Goal: Entertainment & Leisure: Consume media (video, audio)

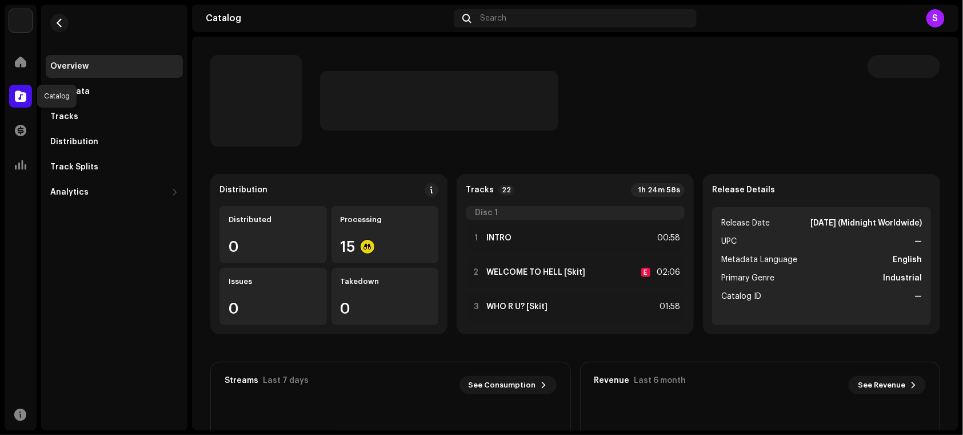
click at [18, 93] on span at bounding box center [20, 95] width 11 height 9
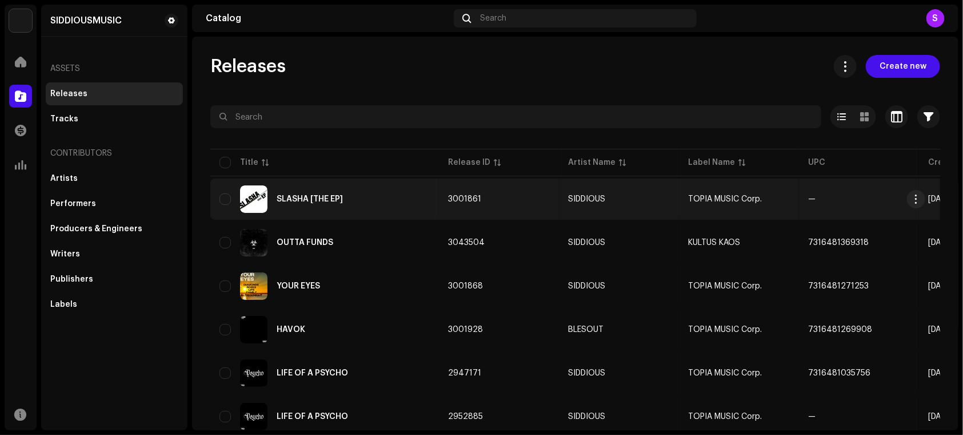
click at [316, 192] on div "SLASHA [THE EP]" at bounding box center [325, 198] width 210 height 27
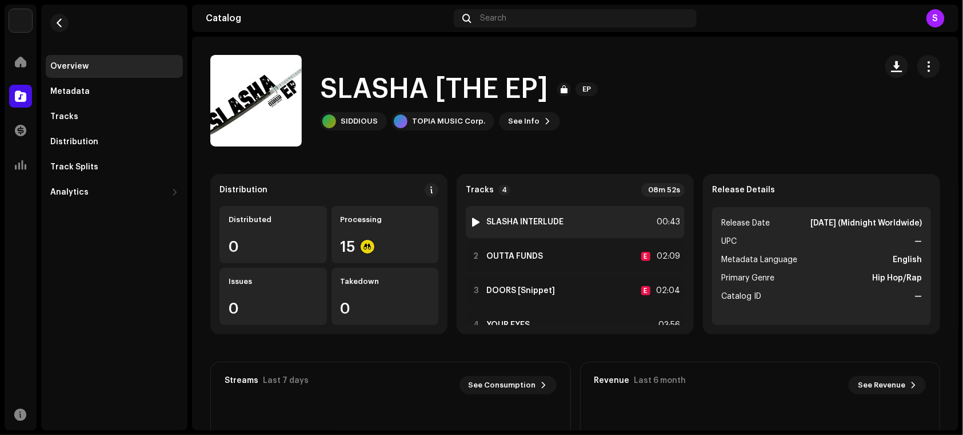
click at [467, 225] on div "1 SLASHA INTERLUDE 00:43" at bounding box center [575, 222] width 219 height 32
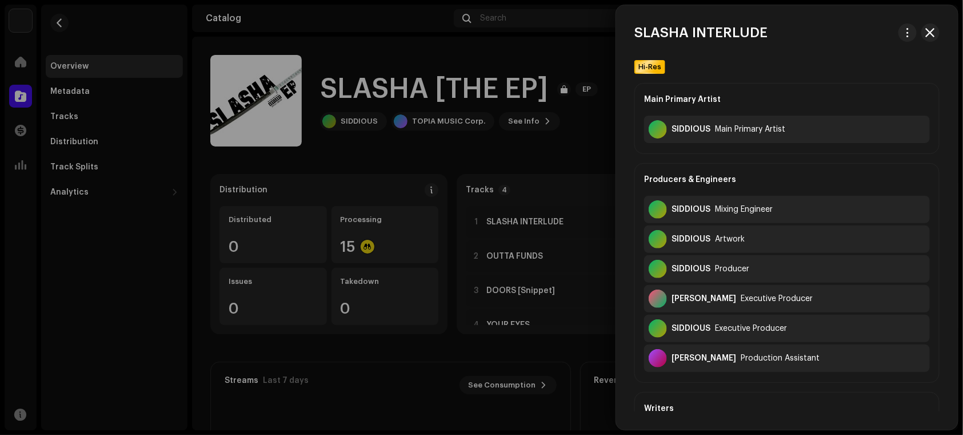
click at [516, 211] on div at bounding box center [481, 217] width 963 height 435
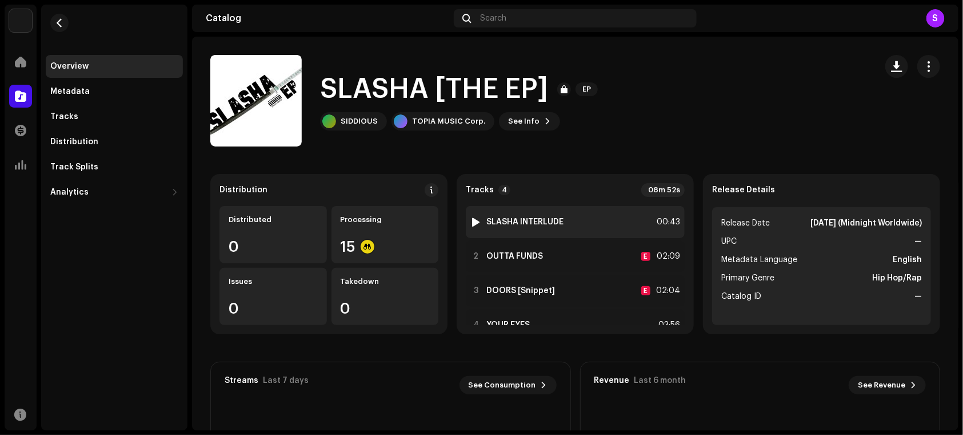
click at [472, 221] on div at bounding box center [476, 221] width 9 height 9
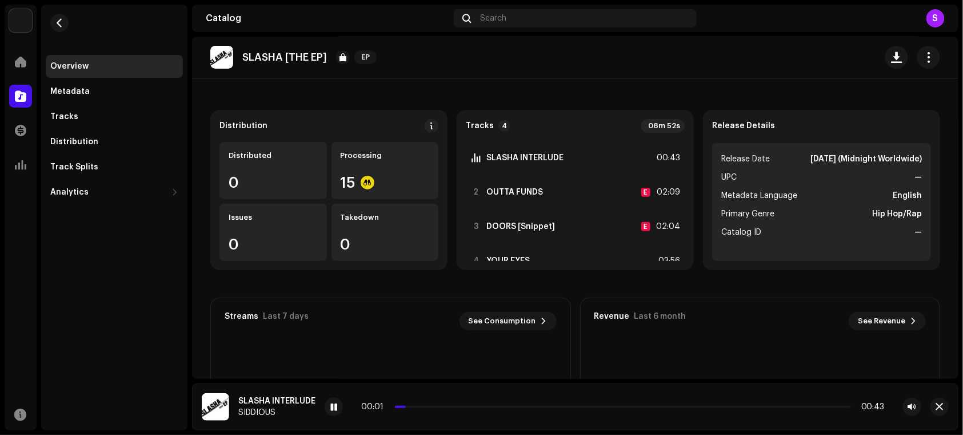
scroll to position [87, 0]
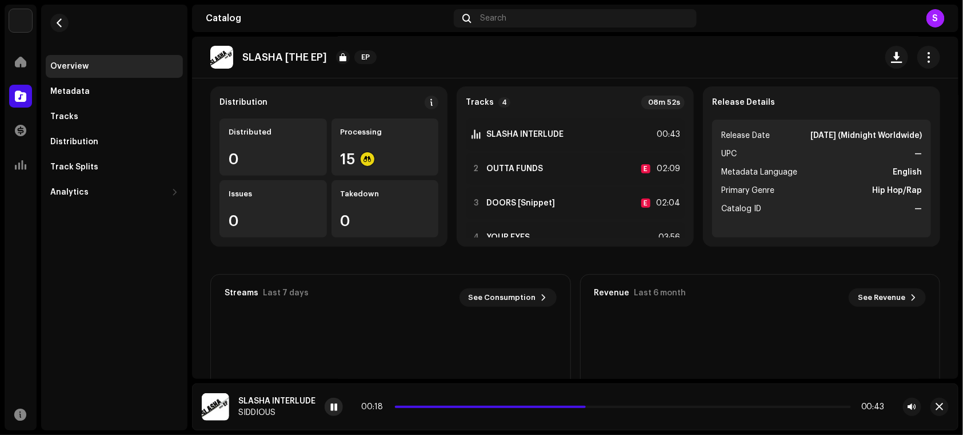
click at [332, 411] on span at bounding box center [333, 407] width 7 height 9
click at [25, 94] on span at bounding box center [20, 95] width 11 height 9
